Goal: Transaction & Acquisition: Register for event/course

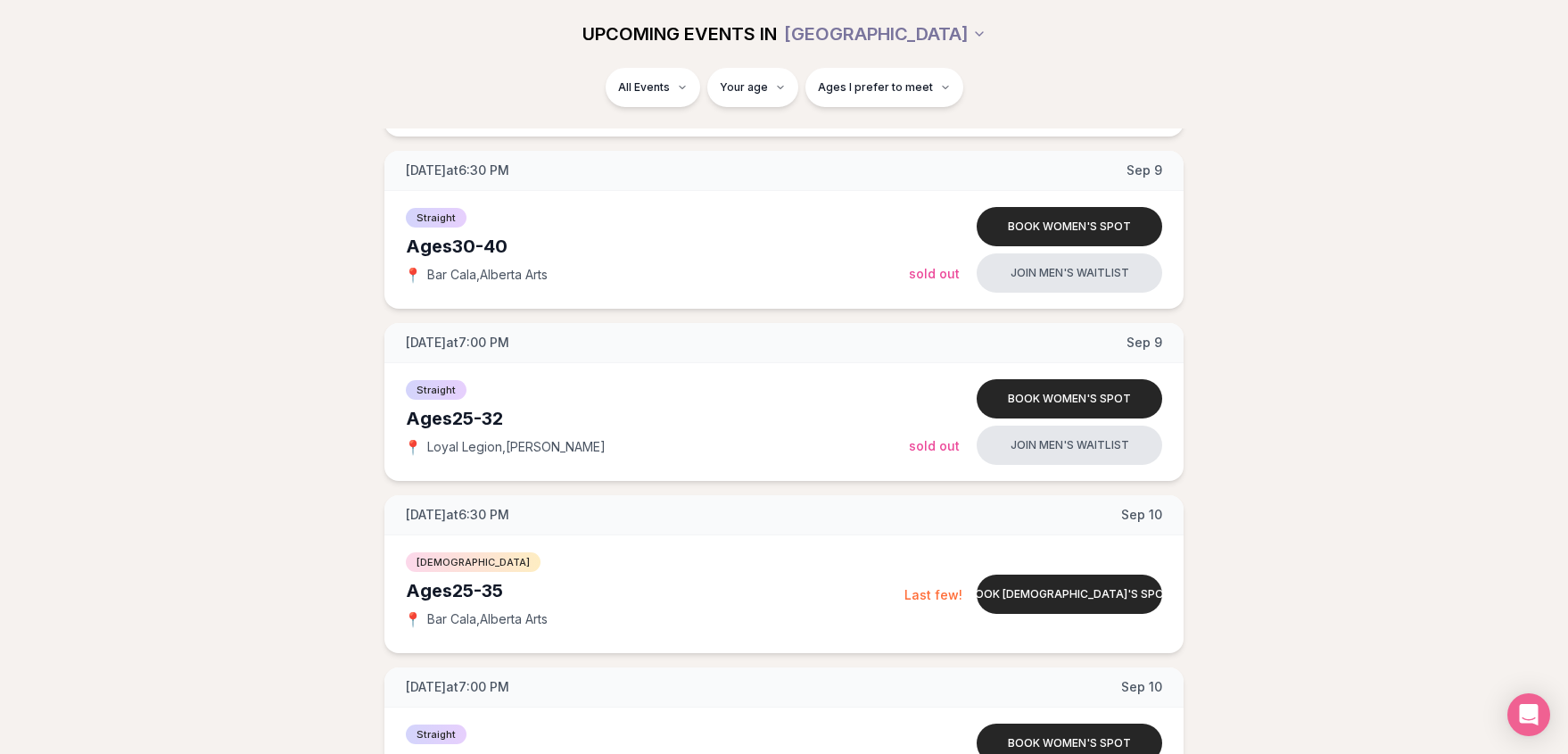
scroll to position [1605, 0]
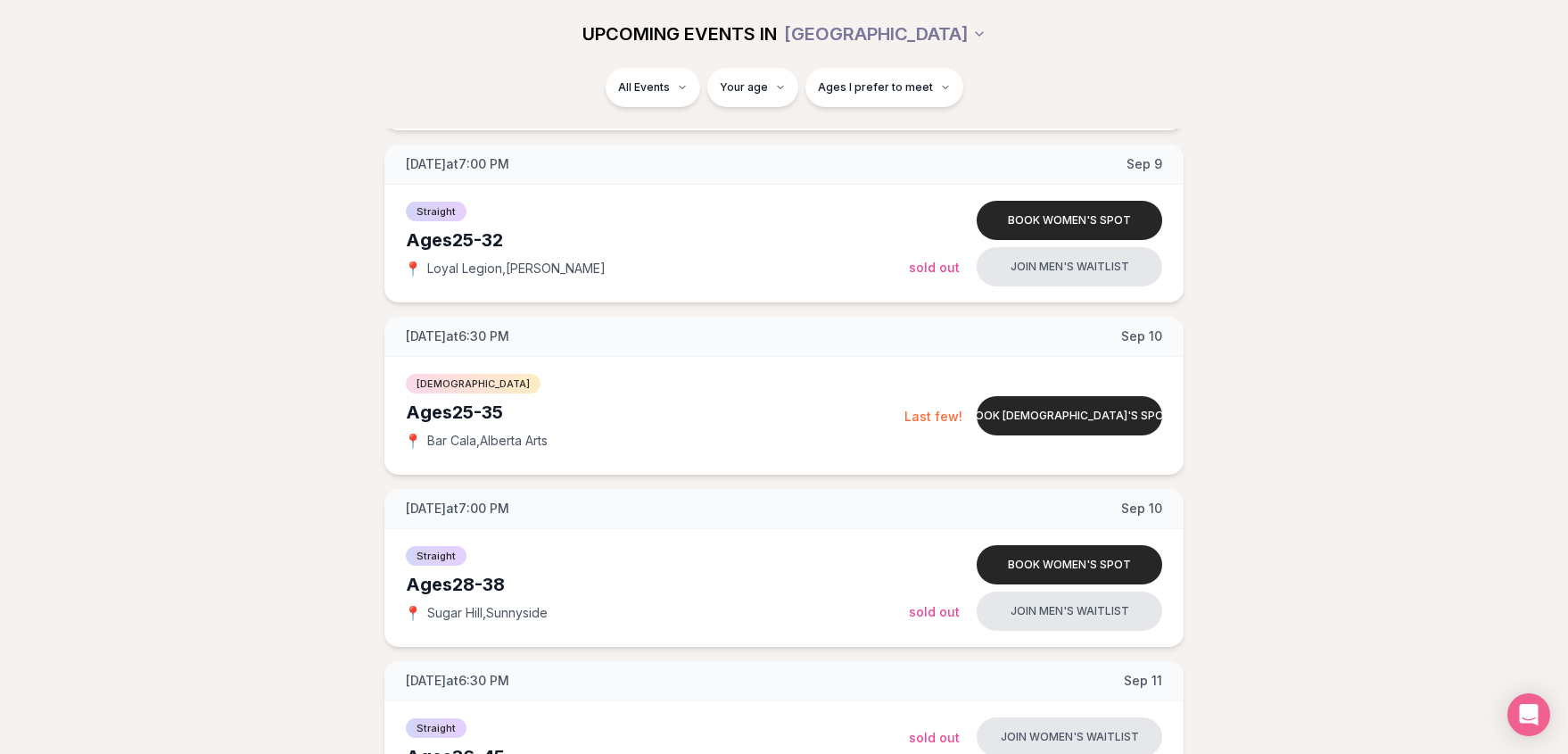
click at [1120, 565] on button "Book women's spot" at bounding box center [1069, 564] width 185 height 39
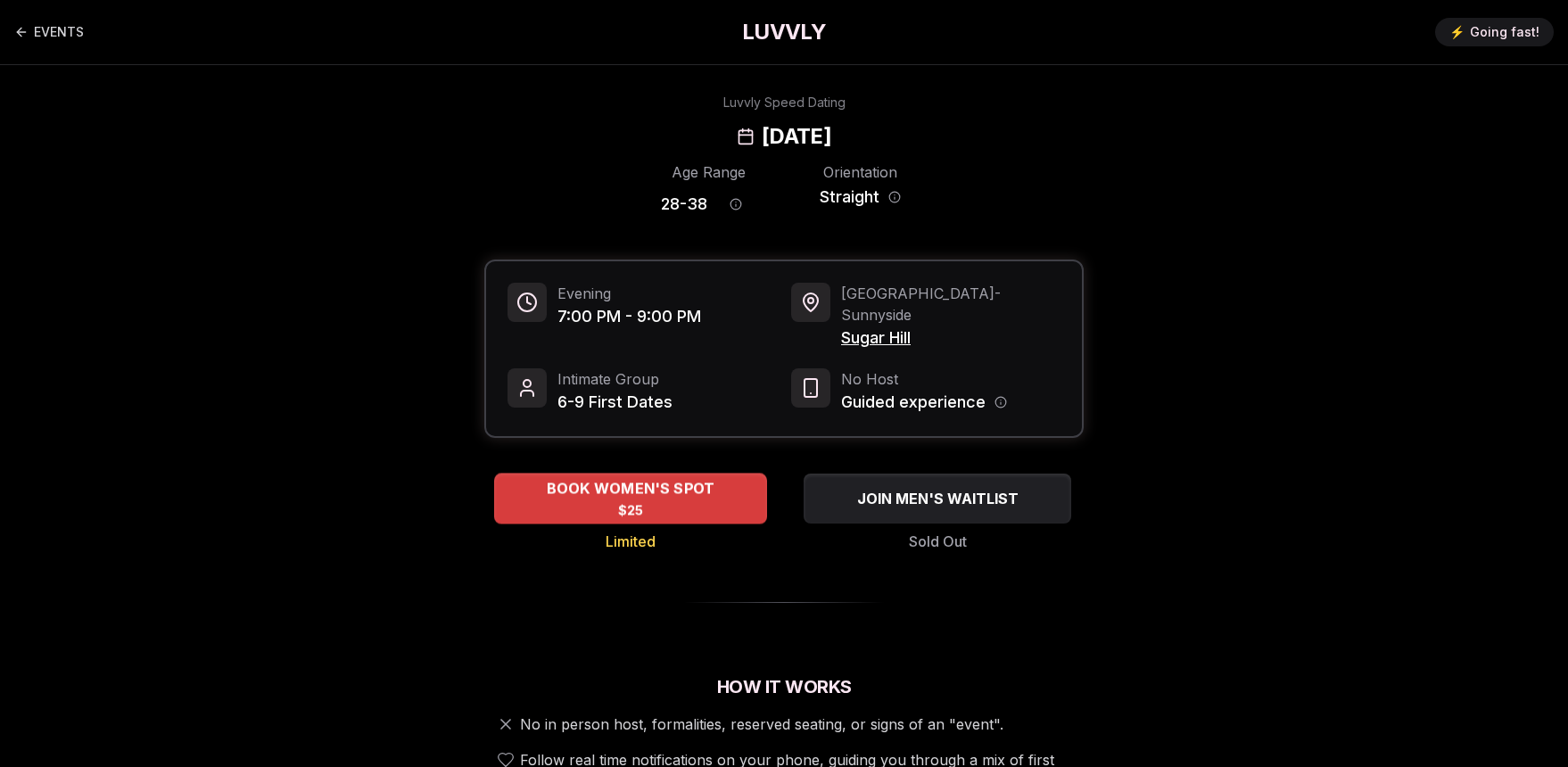
click at [715, 484] on div "BOOK WOMEN'S SPOT $25" at bounding box center [630, 498] width 273 height 49
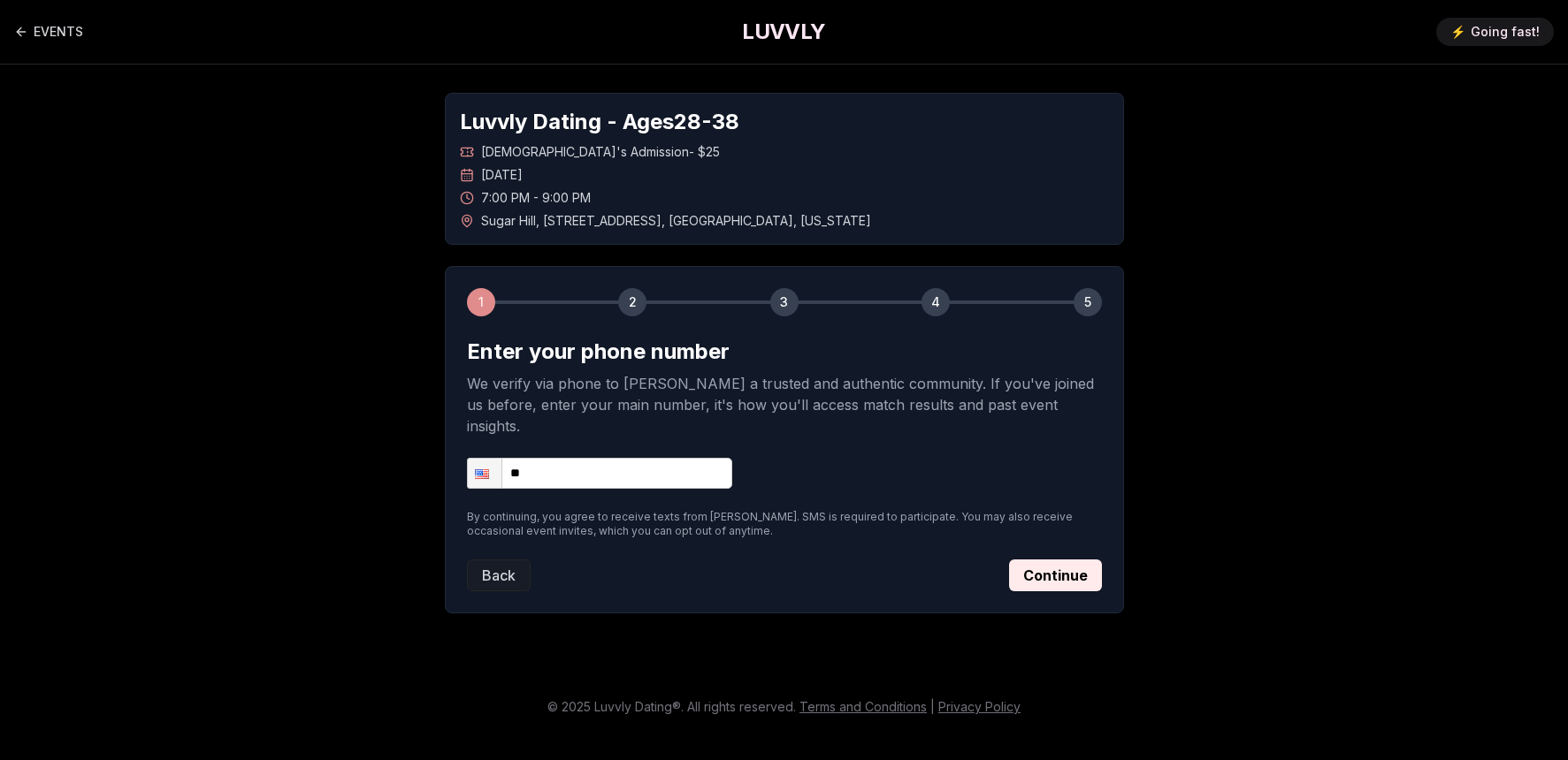
click at [693, 470] on form "Enter your phone number We verify via phone to [PERSON_NAME] a trusted and auth…" at bounding box center [784, 465] width 635 height 254
click at [661, 458] on input "**" at bounding box center [599, 474] width 266 height 31
click at [1106, 553] on div "1 2 3 4 5 Enter your phone number We verify via phone to [PERSON_NAME] a truste…" at bounding box center [784, 439] width 679 height 348
click at [63, 33] on link "EVENTS" at bounding box center [49, 32] width 69 height 35
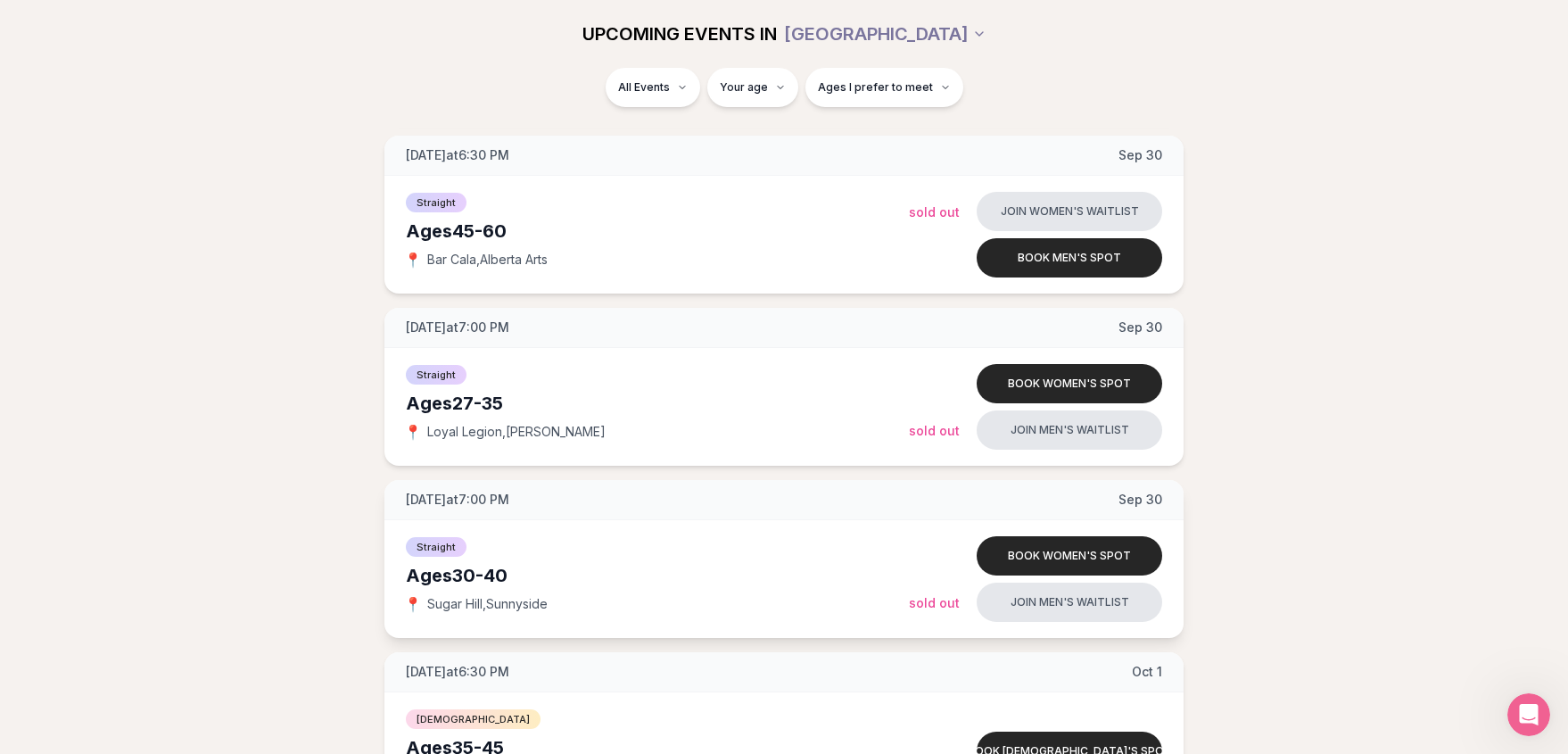
scroll to position [5351, 0]
